Goal: Task Accomplishment & Management: Manage account settings

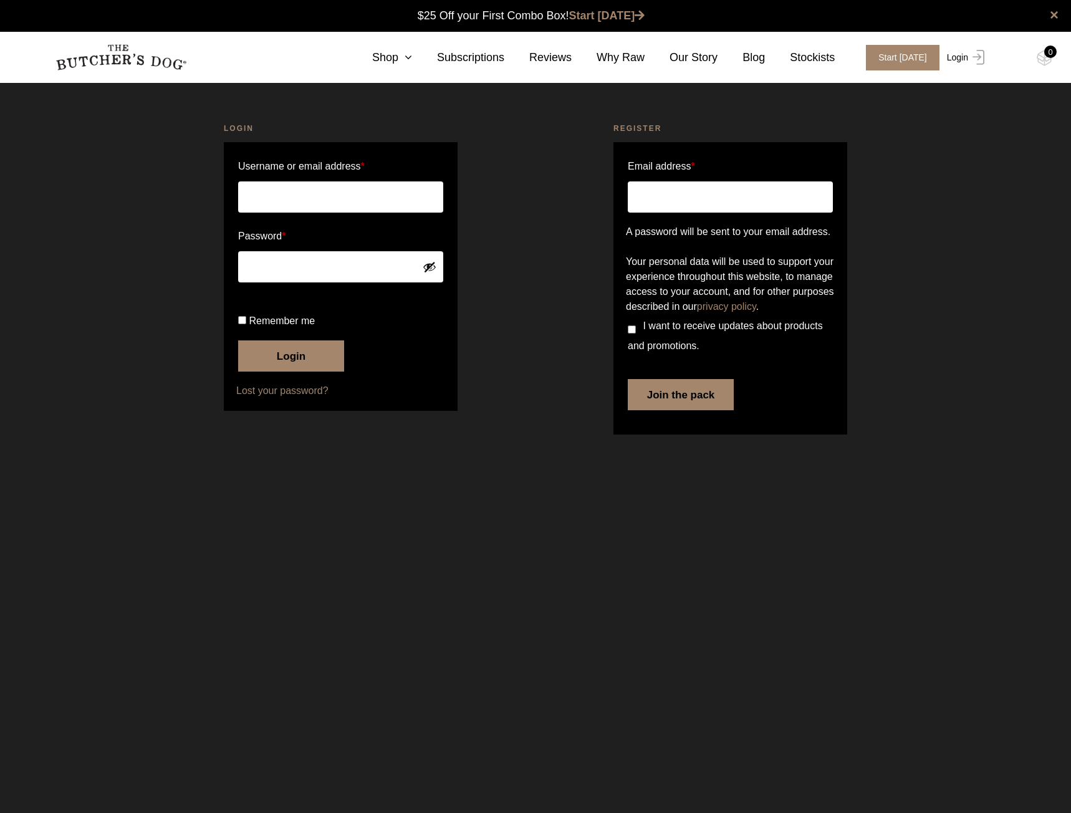
click at [956, 59] on link "Login" at bounding box center [964, 58] width 41 height 26
click at [324, 188] on input "Username or email address *" at bounding box center [340, 196] width 205 height 31
type input "[EMAIL_ADDRESS][DOMAIN_NAME]"
click at [257, 326] on span "Remember me" at bounding box center [282, 320] width 66 height 11
click at [246, 324] on input "Remember me" at bounding box center [242, 320] width 8 height 8
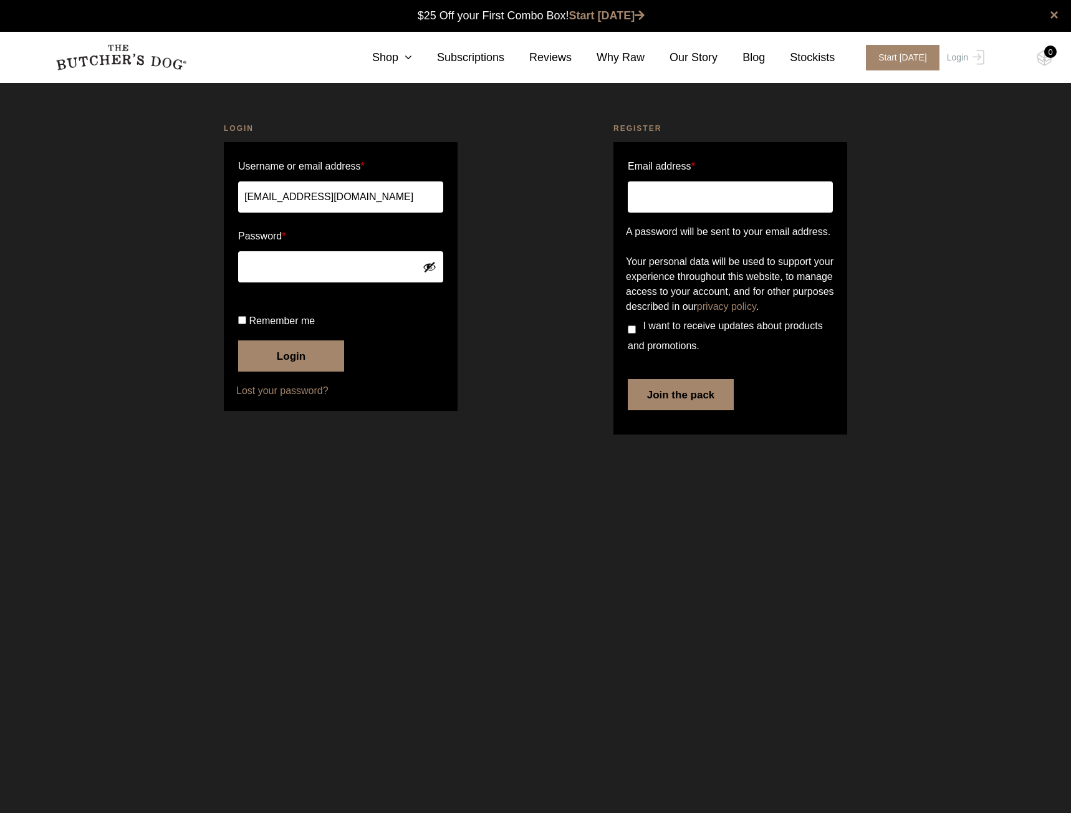
checkbox input "true"
click at [256, 372] on button "Login" at bounding box center [291, 355] width 106 height 31
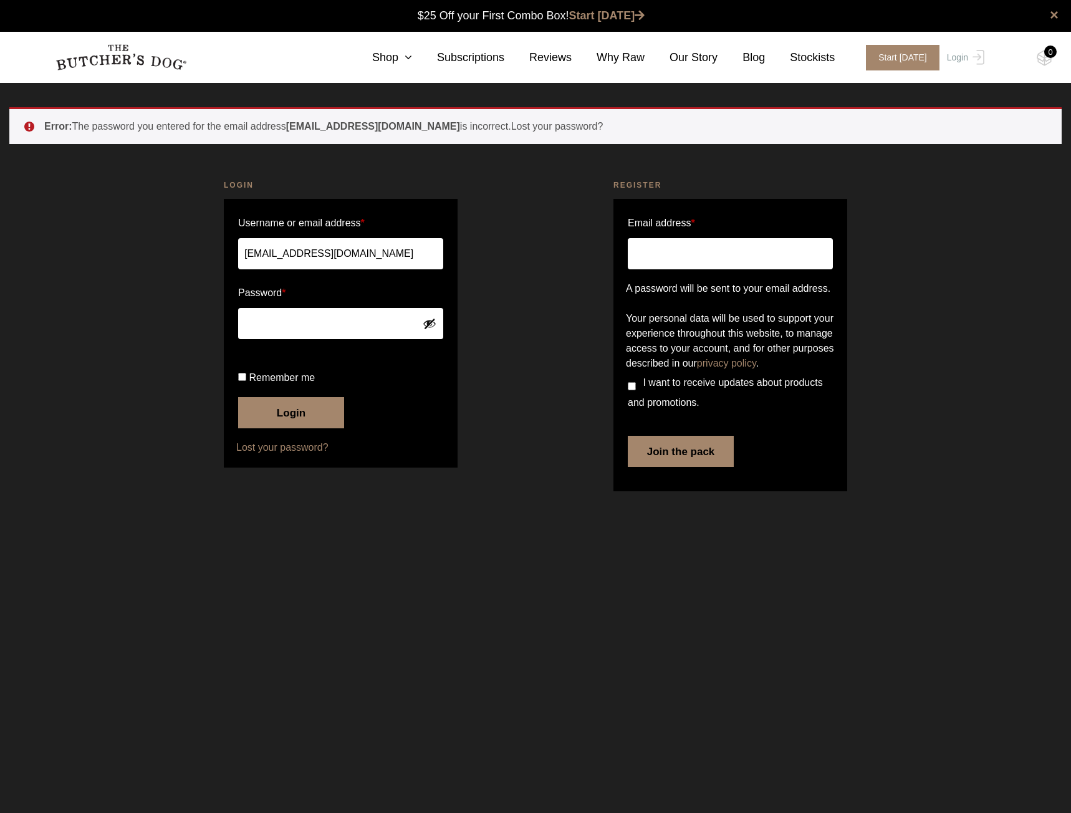
click at [238, 397] on button "Login" at bounding box center [291, 412] width 106 height 31
click at [429, 324] on button "Show password" at bounding box center [430, 324] width 14 height 14
click at [269, 383] on span "Remember me" at bounding box center [282, 377] width 66 height 11
click at [246, 381] on input "Remember me" at bounding box center [242, 377] width 8 height 8
checkbox input "true"
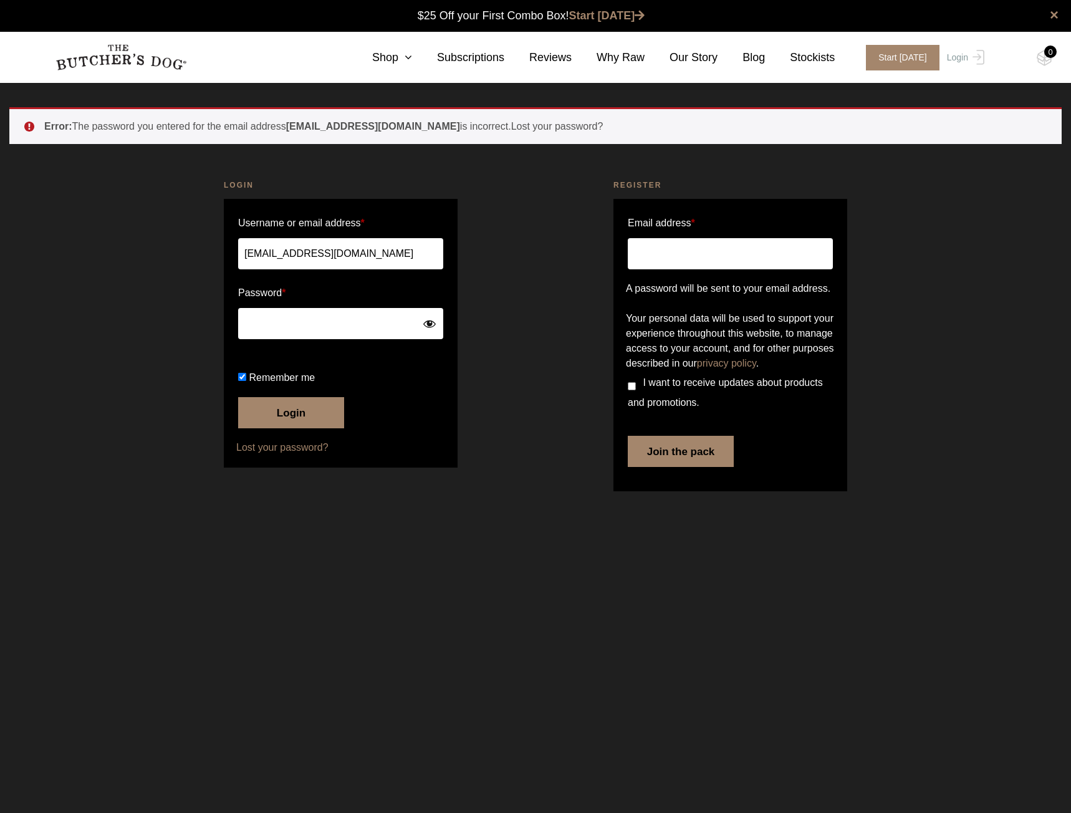
click at [269, 428] on button "Login" at bounding box center [291, 412] width 106 height 31
click at [284, 428] on button "Login" at bounding box center [291, 412] width 106 height 31
click at [273, 455] on link "Lost your password?" at bounding box center [340, 447] width 209 height 15
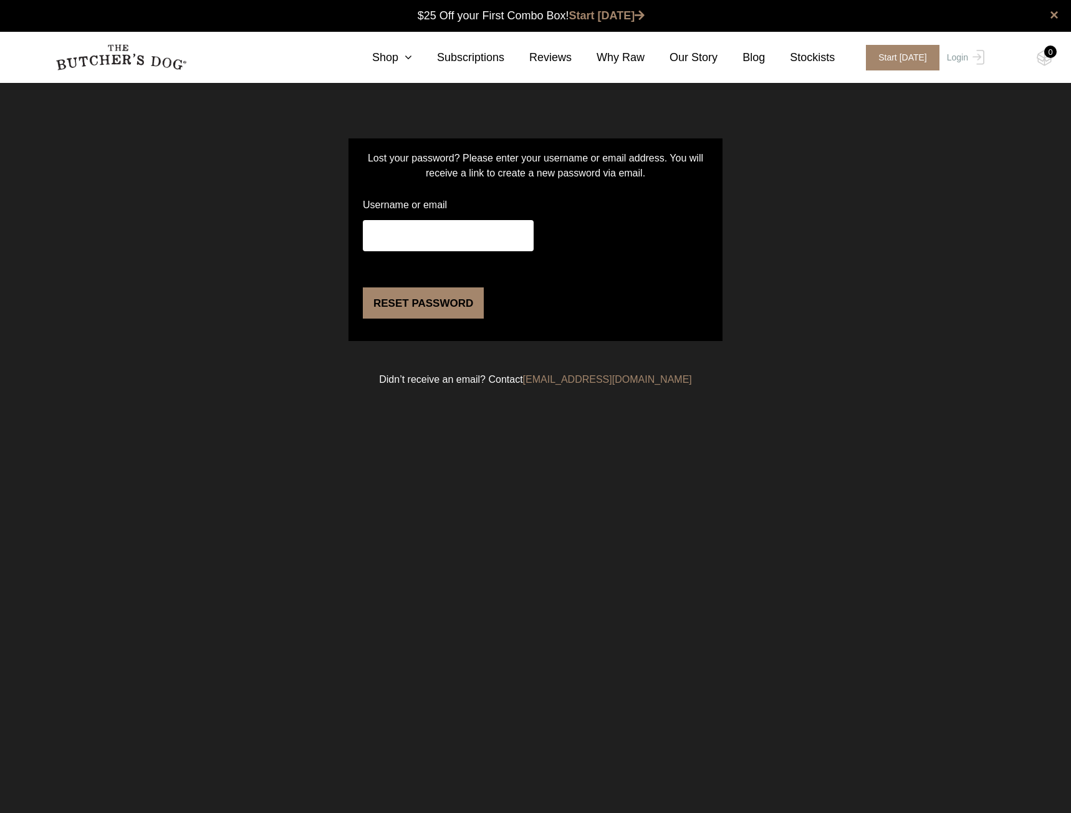
click at [414, 241] on input "Username or email" at bounding box center [448, 235] width 171 height 31
type input "[EMAIL_ADDRESS][DOMAIN_NAME]"
click at [439, 319] on button "Reset password" at bounding box center [423, 302] width 121 height 31
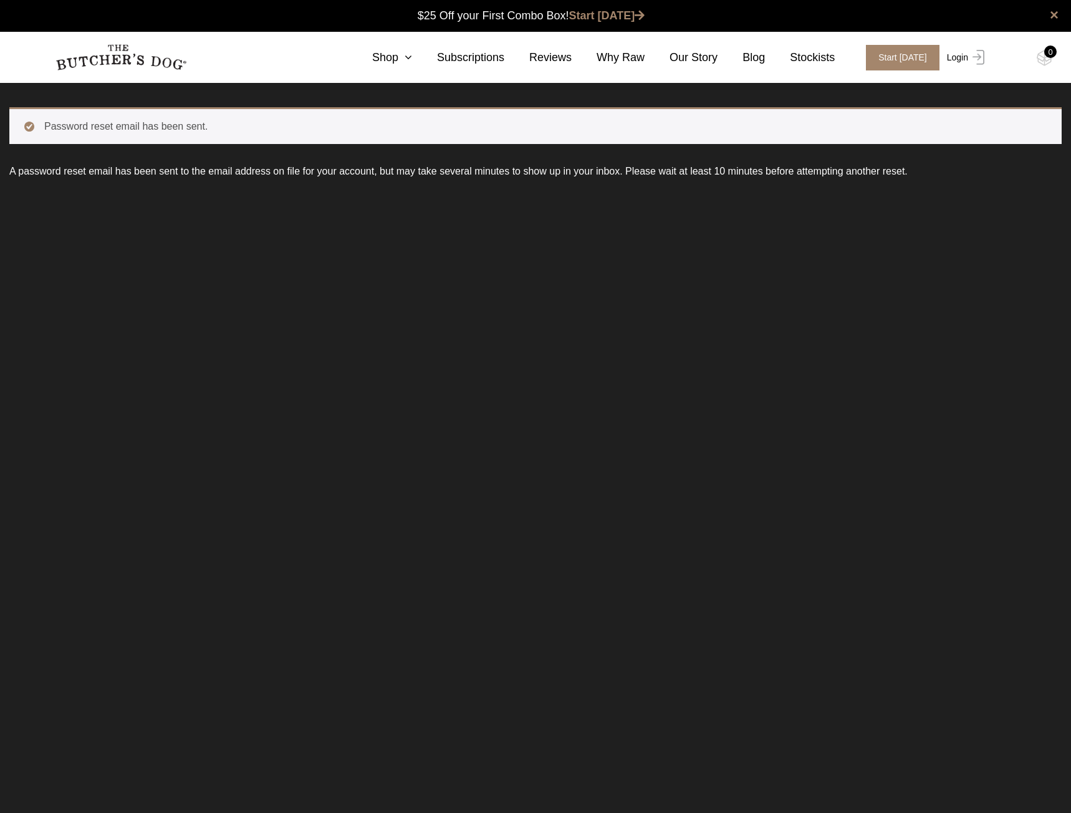
click at [956, 59] on link "Login" at bounding box center [964, 58] width 41 height 26
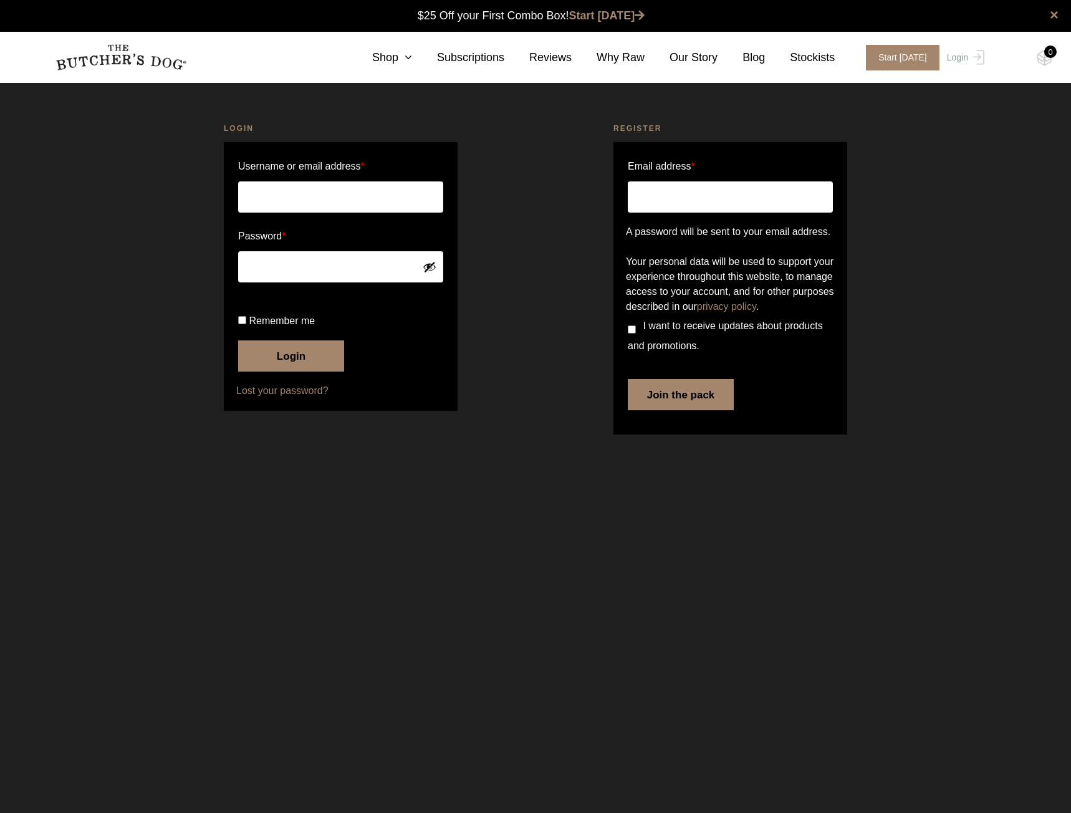
click at [344, 193] on input "Username or email address *" at bounding box center [340, 196] width 205 height 31
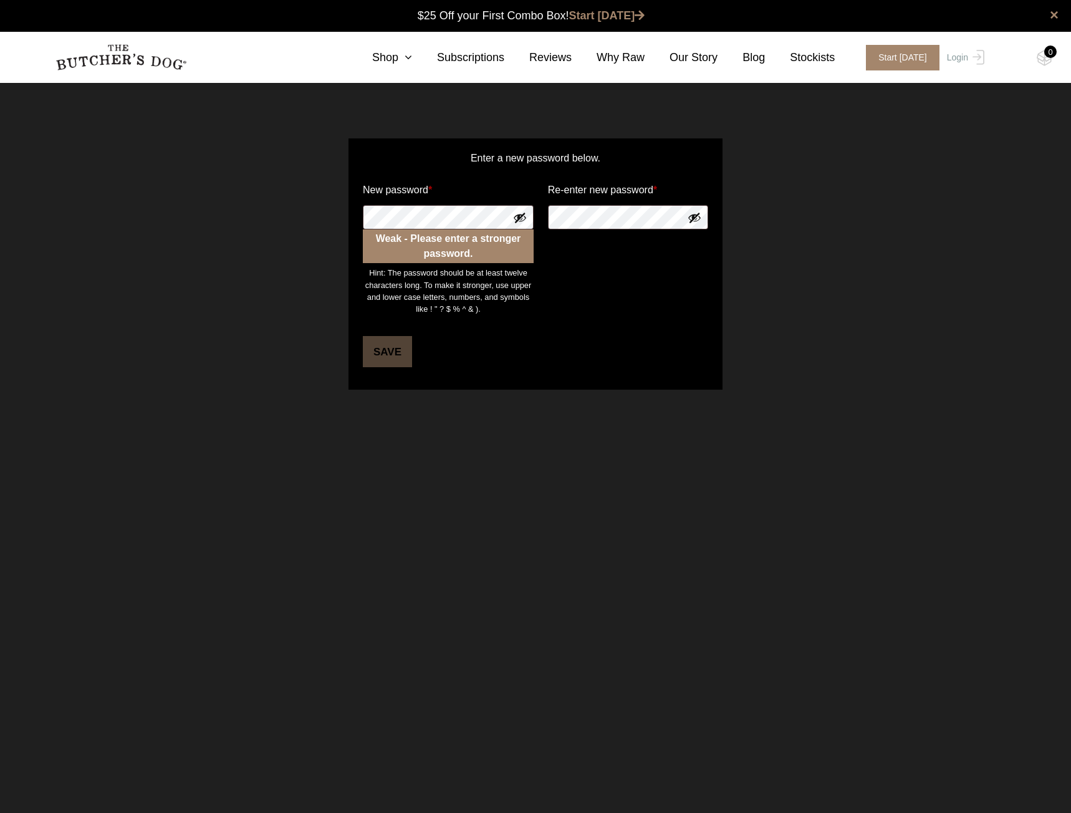
click at [493, 248] on div "Weak - Please enter a stronger password." at bounding box center [448, 246] width 171 height 34
click at [449, 203] on p "New password * Weak - Please enter a stronger password. Hint: The password shou…" at bounding box center [448, 246] width 175 height 137
click at [256, 208] on div "Enter a new password below. New password * Weak - Please enter a stronger passw…" at bounding box center [535, 264] width 1071 height 314
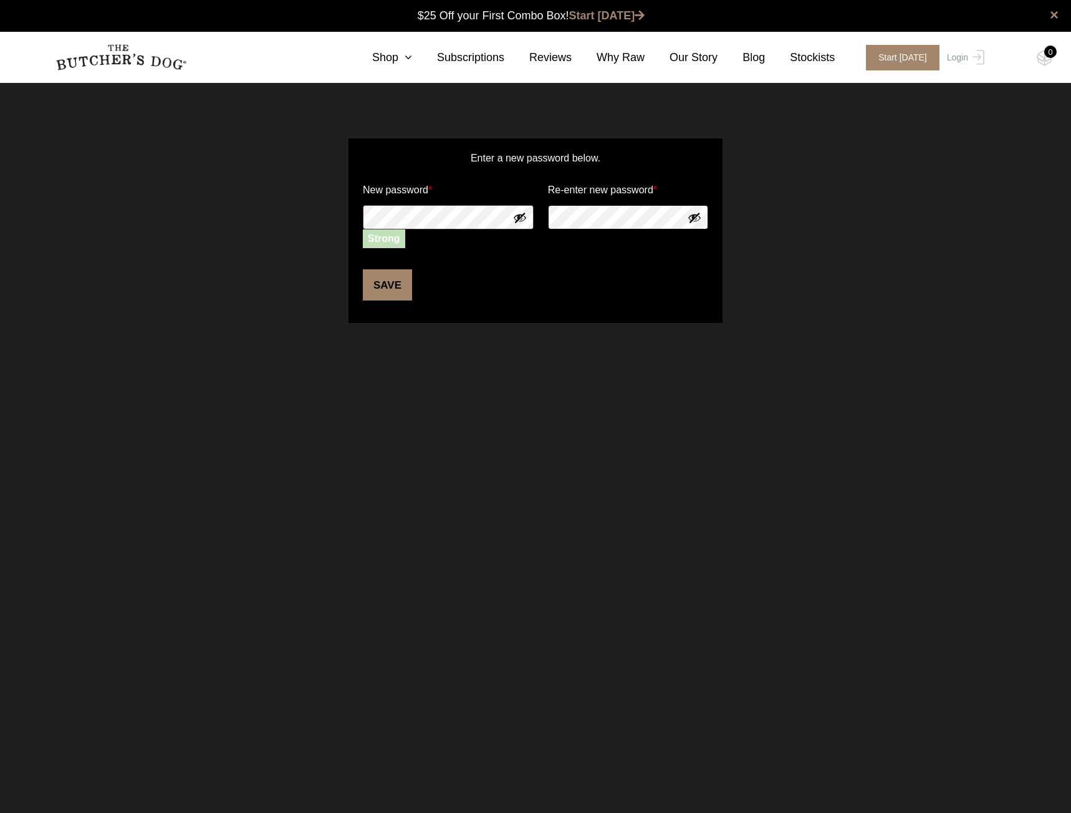
click at [200, 203] on div "Enter a new password below. New password * Strong Re-enter new password * Save" at bounding box center [535, 230] width 1071 height 247
click at [367, 282] on button "Save" at bounding box center [387, 284] width 49 height 31
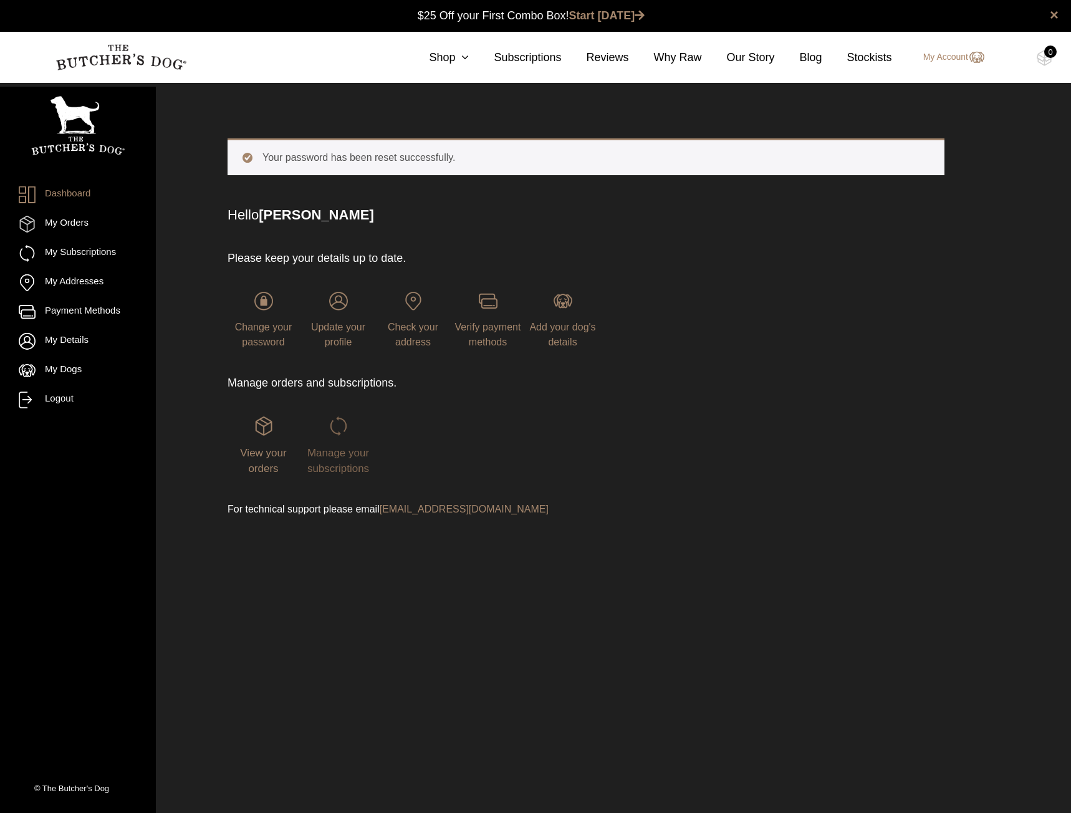
click at [353, 468] on span "Manage your subscriptions" at bounding box center [338, 461] width 62 height 28
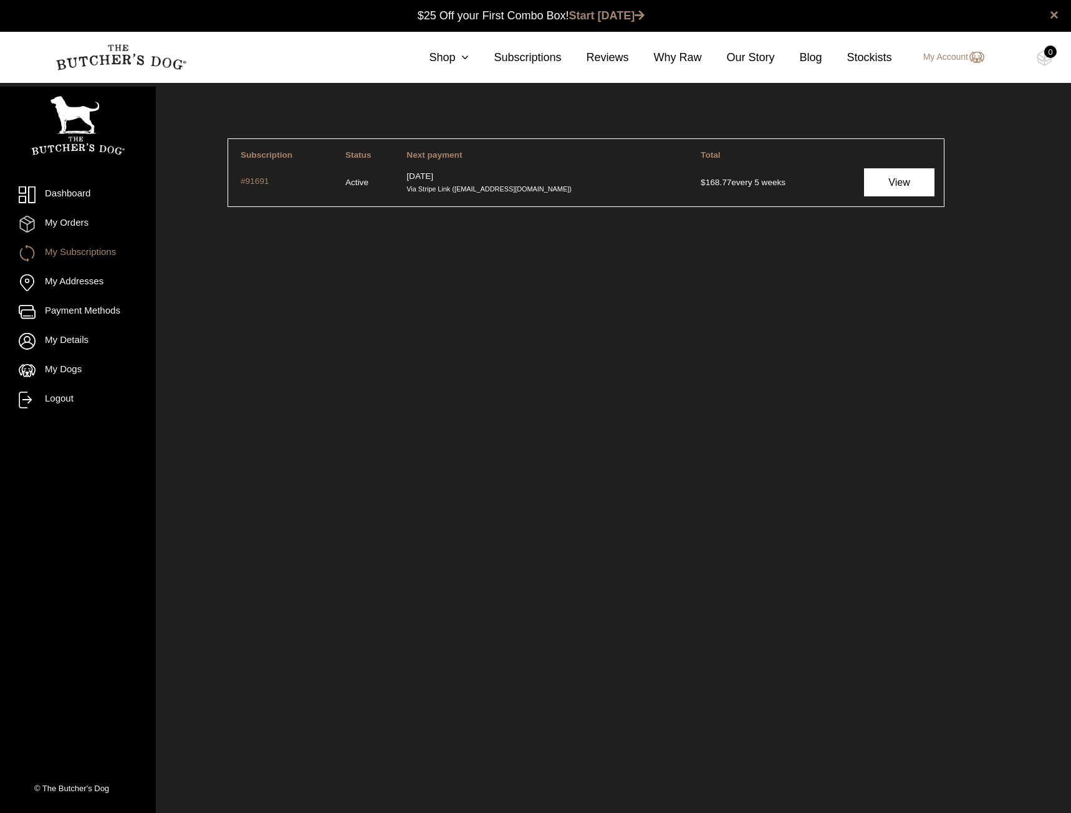
click at [915, 183] on link "View" at bounding box center [899, 182] width 71 height 28
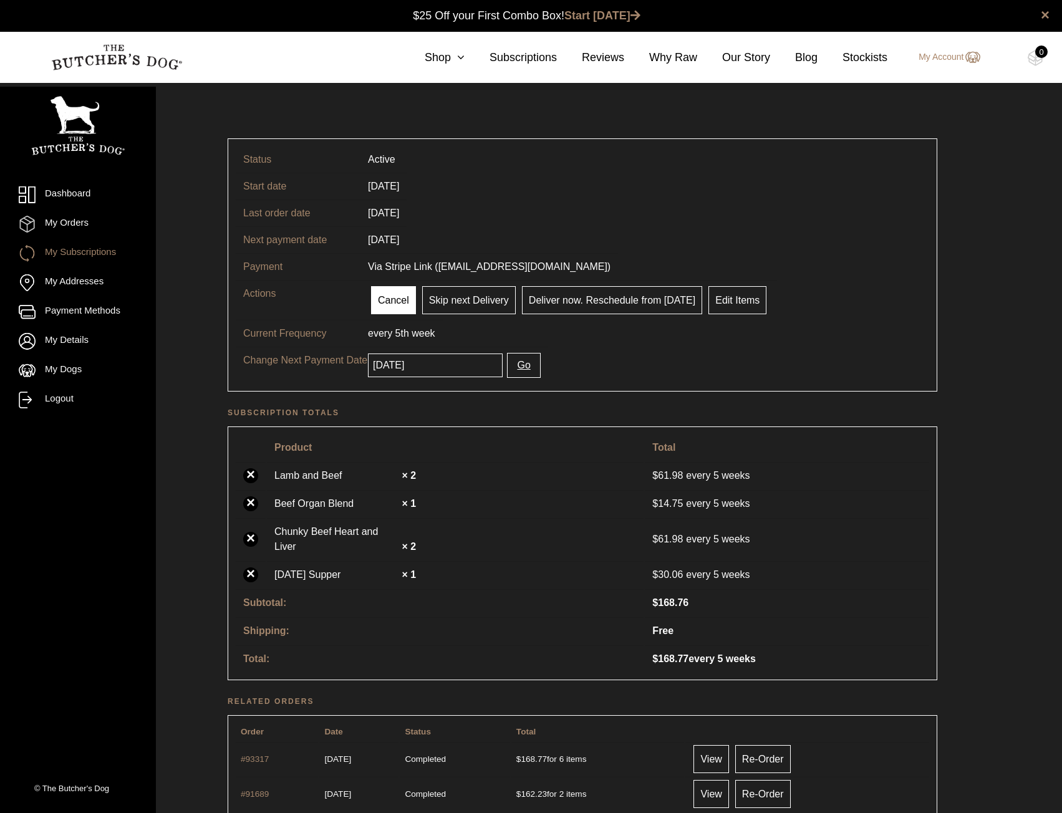
click at [389, 308] on link "Cancel" at bounding box center [393, 300] width 45 height 28
